Goal: Find contact information: Find contact information

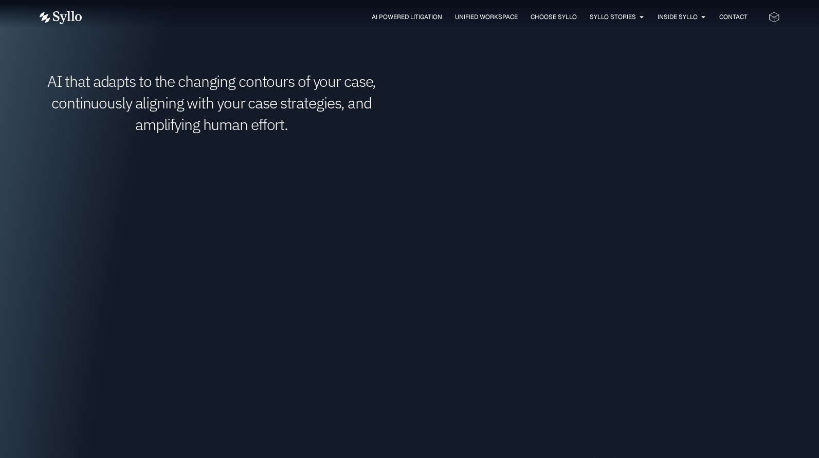
scroll to position [977, 0]
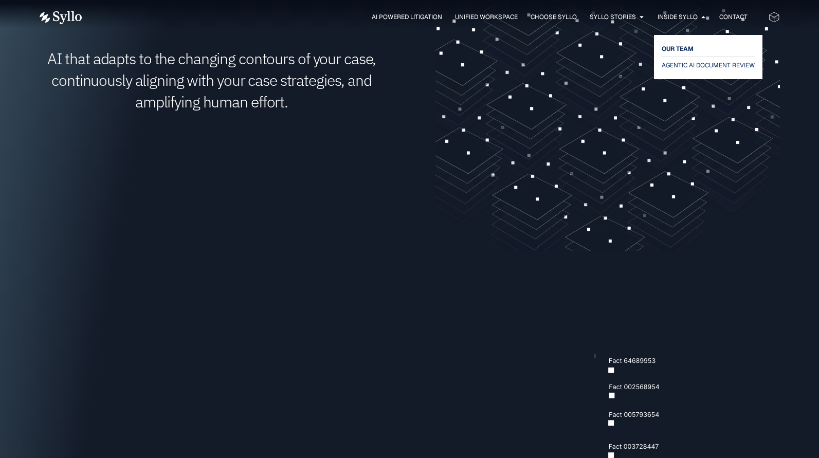
click at [680, 50] on span "OUR TEAM" at bounding box center [678, 49] width 32 height 12
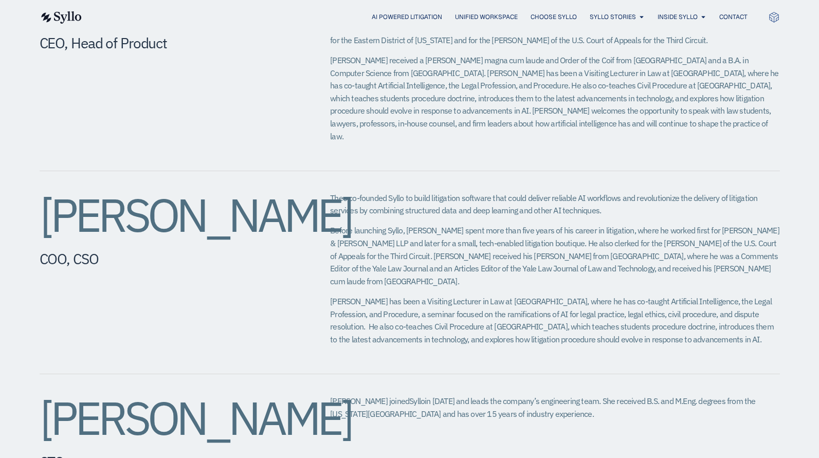
scroll to position [514, 0]
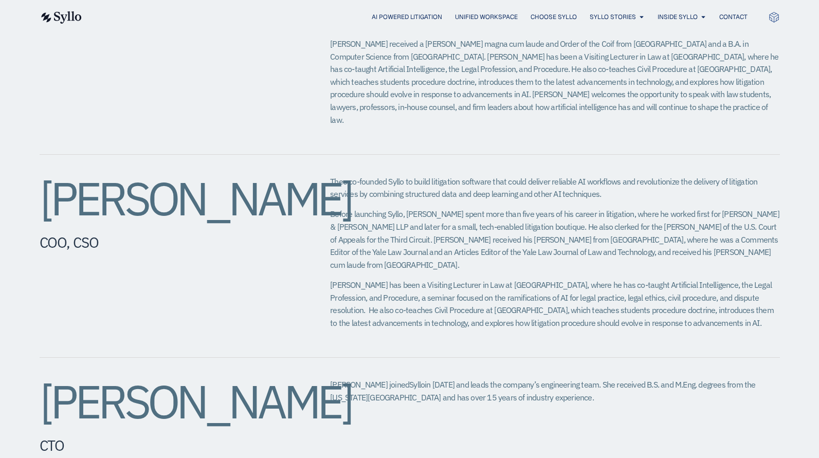
click at [427, 188] on div "Theo co-founded Syllo to build litigation software that could deliver reliable …" at bounding box center [554, 255] width 449 height 161
click at [587, 209] on span "Before launching Syllo, Theo spent more than five years of his career in litiga…" at bounding box center [554, 239] width 449 height 61
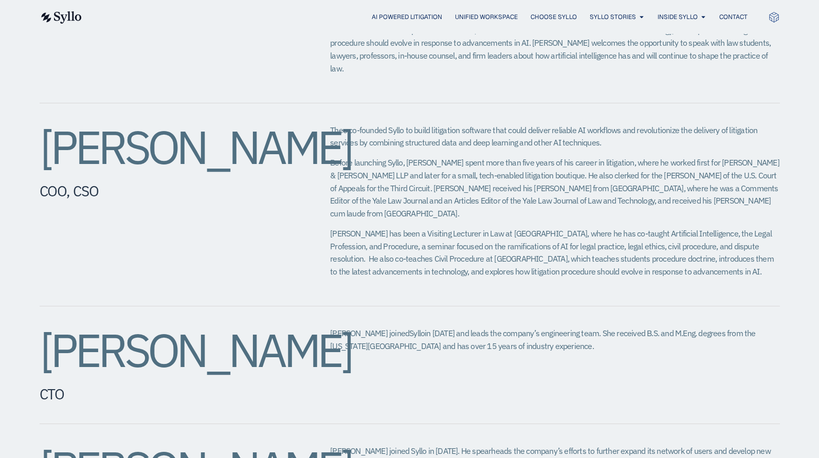
drag, startPoint x: 396, startPoint y: 149, endPoint x: 435, endPoint y: 148, distance: 39.1
click at [400, 157] on span "Before launching Syllo, Theo spent more than five years of his career in litiga…" at bounding box center [554, 187] width 449 height 61
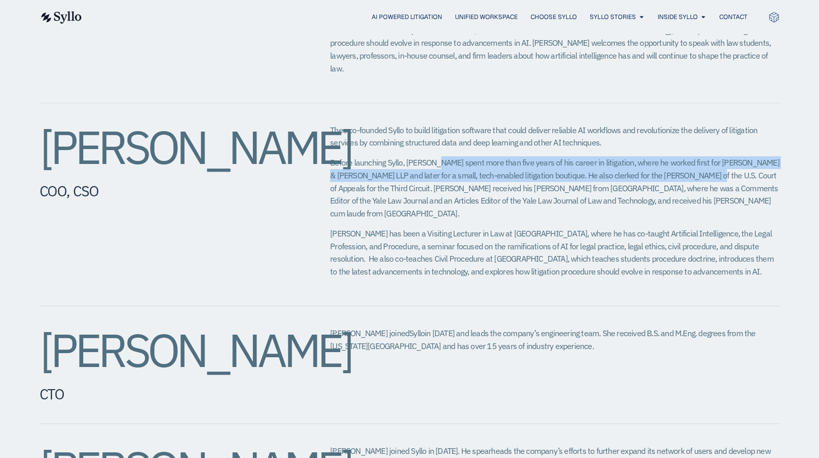
drag, startPoint x: 437, startPoint y: 148, endPoint x: 696, endPoint y: 168, distance: 260.3
click at [696, 168] on p "Before launching Syllo, Theo spent more than five years of his career in litiga…" at bounding box center [554, 187] width 449 height 63
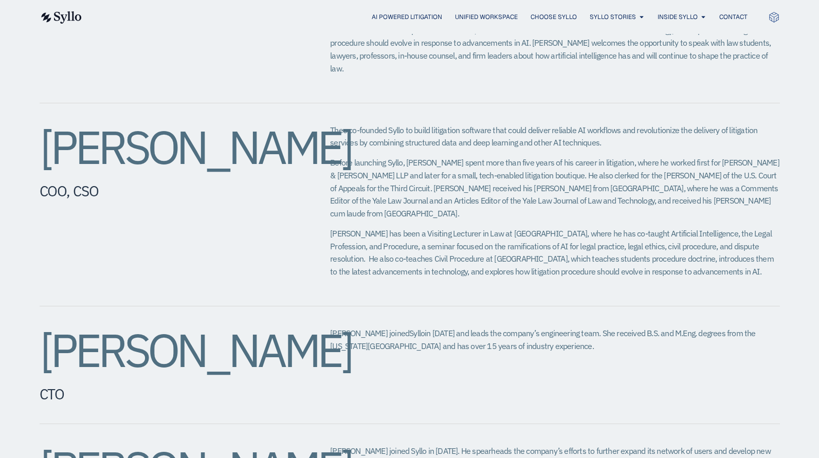
click at [612, 227] on p "Theo has been a Visiting Lecturer in Law at Yale Law School, where he has co-ta…" at bounding box center [554, 252] width 449 height 51
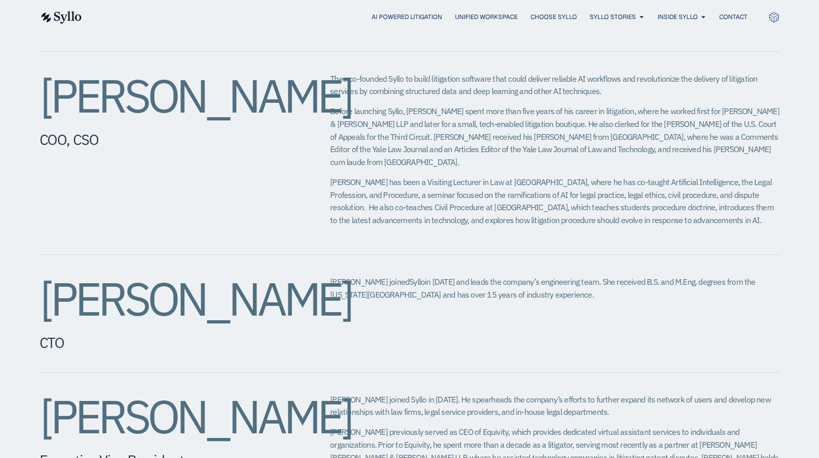
drag, startPoint x: 193, startPoint y: 128, endPoint x: 35, endPoint y: 88, distance: 162.8
click at [35, 88] on div "Jeffrey Chivers CEO, Head of Product Jeff co-founded Syllo in 2019 to build sof…" at bounding box center [409, 313] width 819 height 1036
copy h2 "Theodore Rostow​"
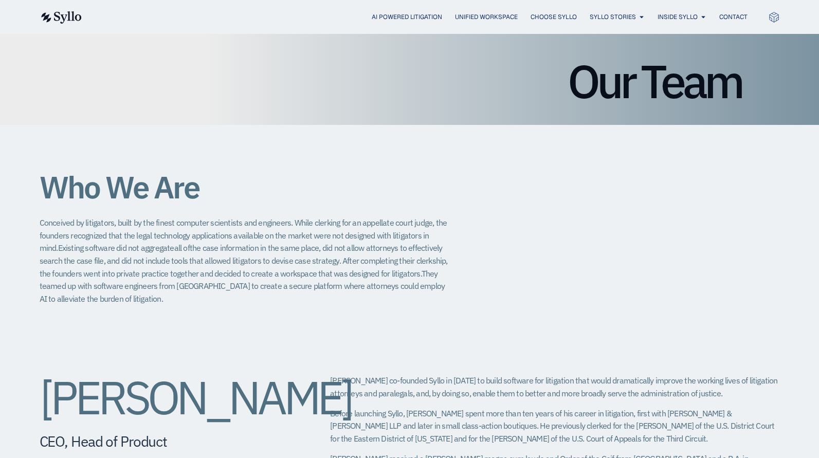
scroll to position [51, 0]
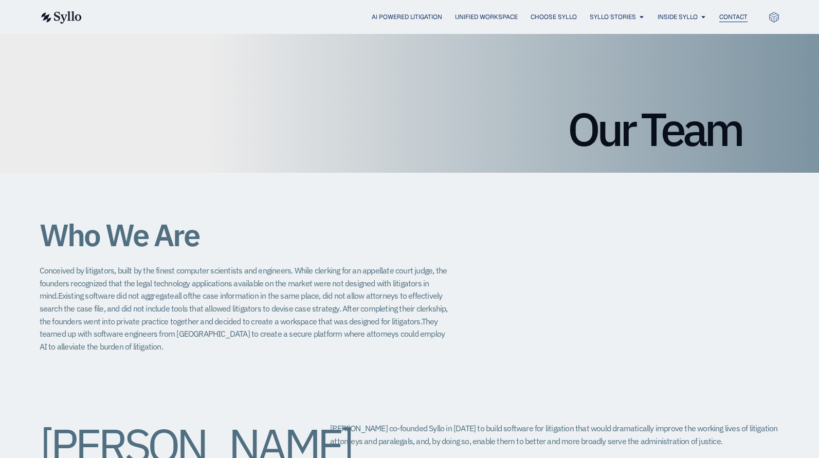
click at [730, 15] on span "Contact" at bounding box center [733, 16] width 28 height 9
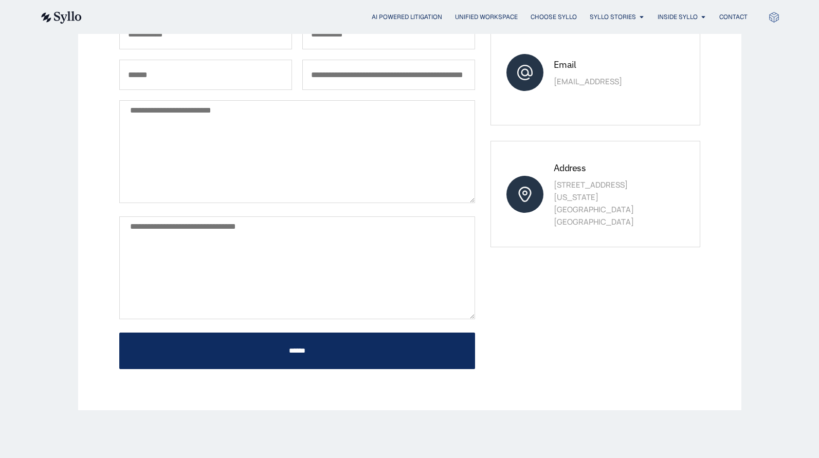
scroll to position [103, 0]
